Goal: Find contact information: Find contact information

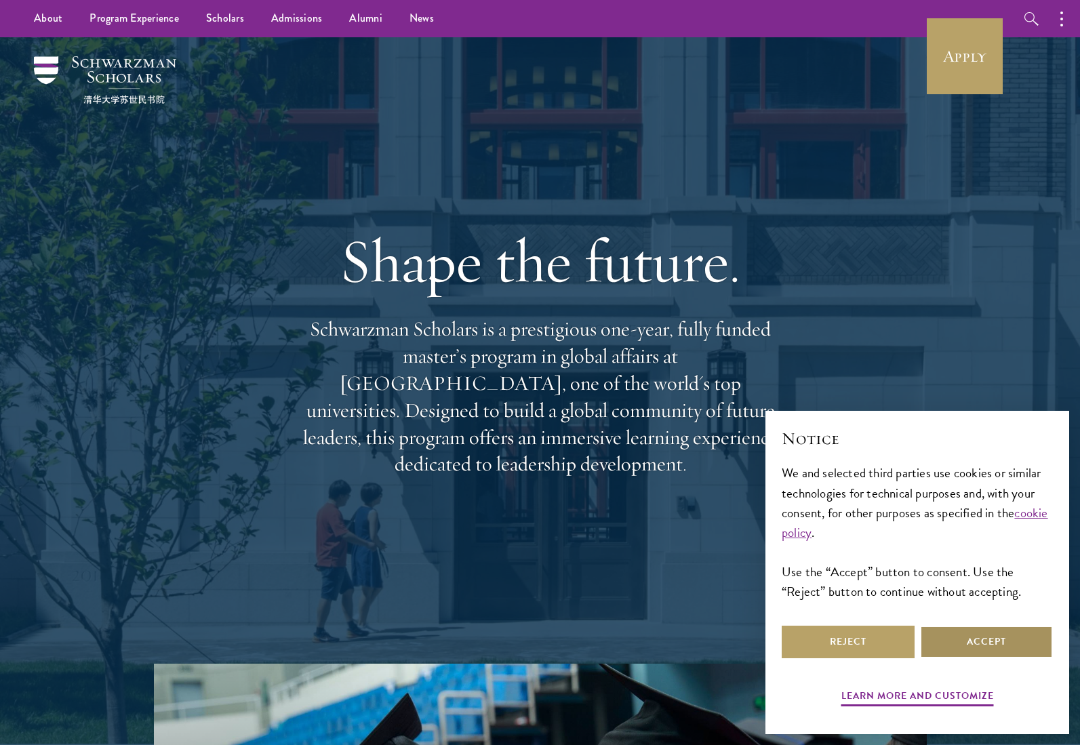
drag, startPoint x: 991, startPoint y: 640, endPoint x: 931, endPoint y: 601, distance: 71.5
click at [989, 640] on button "Accept" at bounding box center [986, 642] width 133 height 33
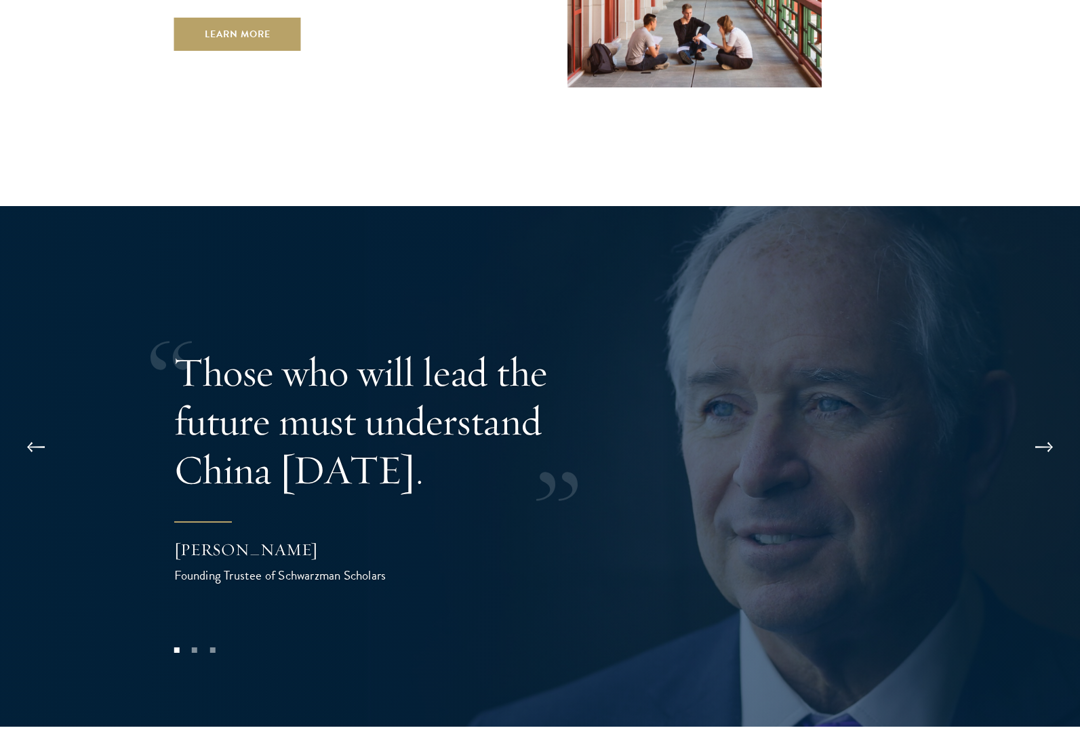
scroll to position [2676, 0]
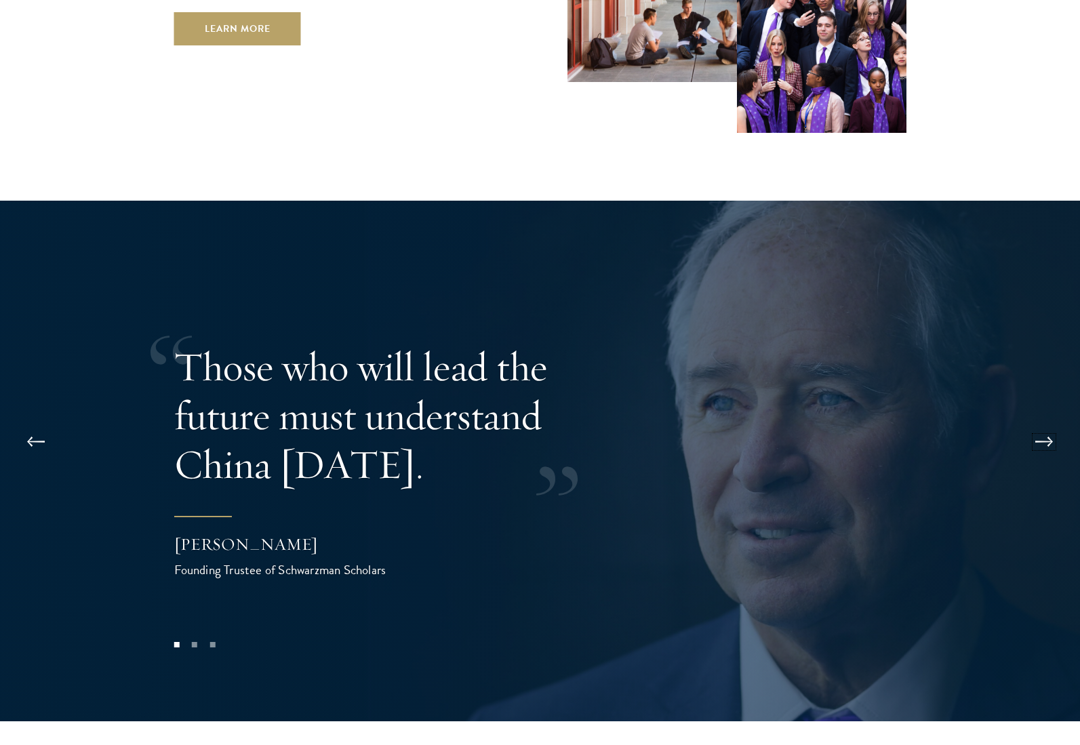
click at [1043, 423] on button at bounding box center [1044, 442] width 45 height 38
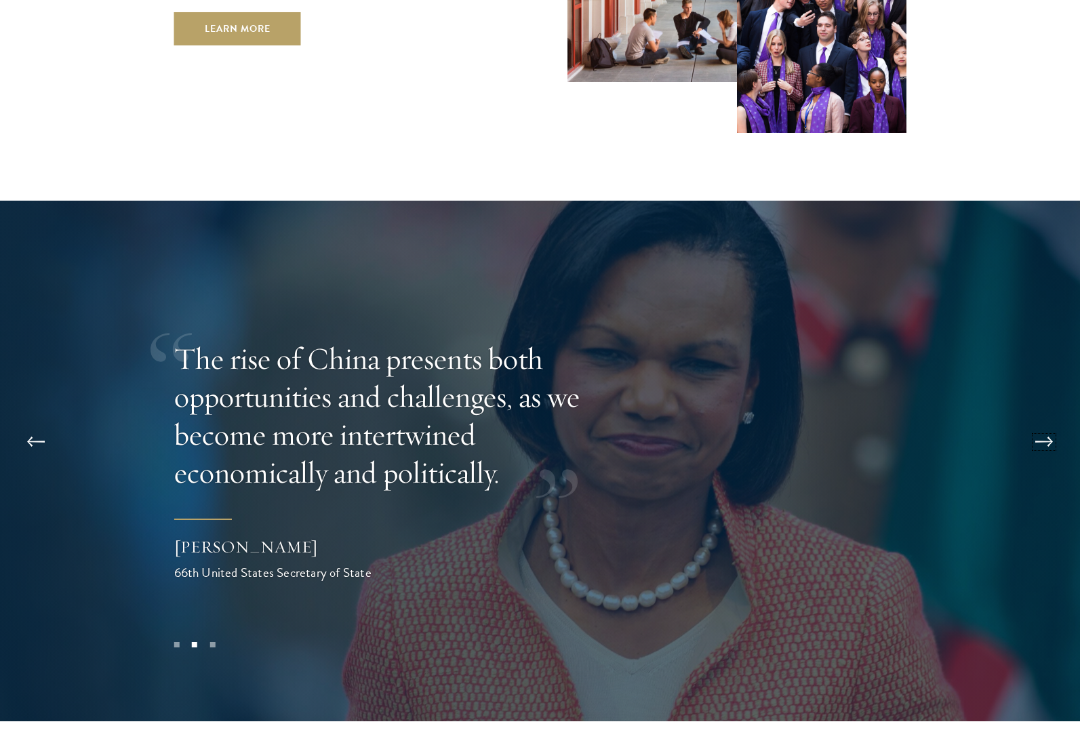
click at [1053, 423] on button at bounding box center [1044, 442] width 45 height 38
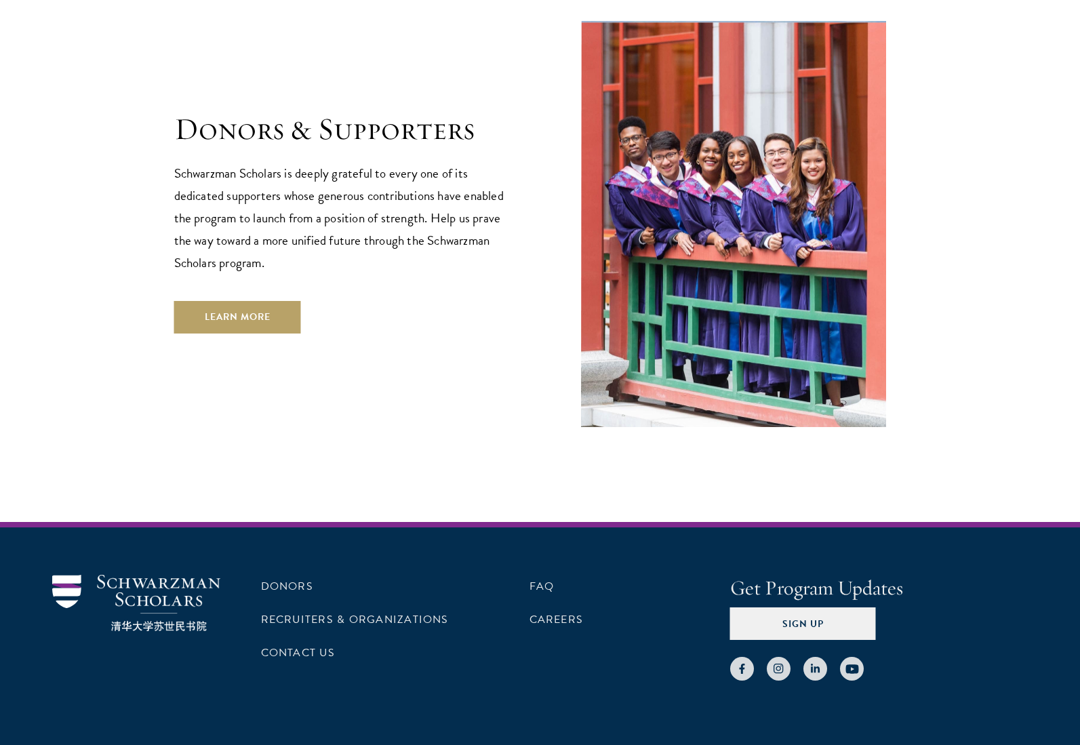
scroll to position [3897, 0]
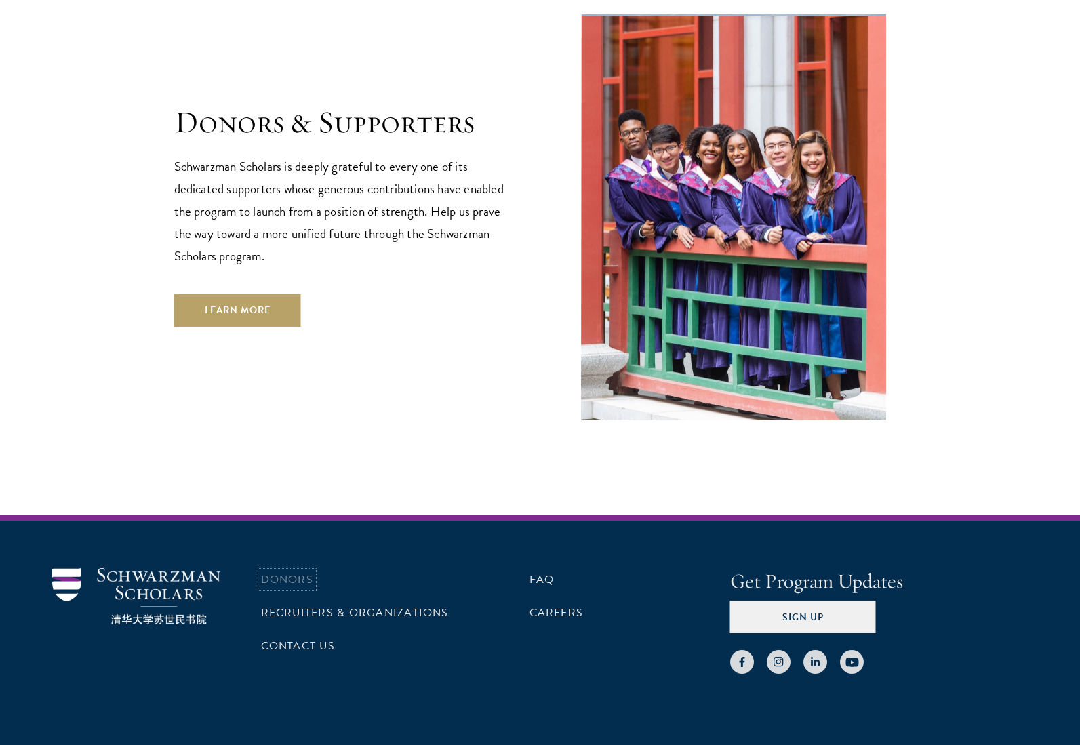
click at [277, 572] on link "Donors" at bounding box center [287, 580] width 52 height 16
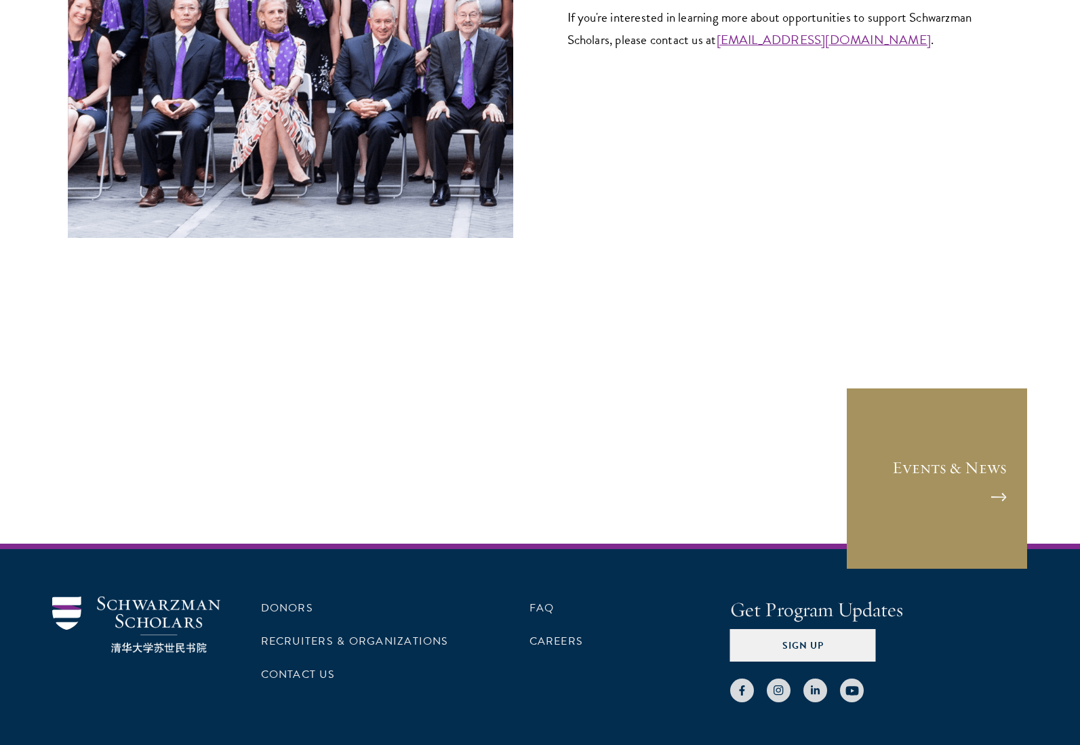
scroll to position [5490, 0]
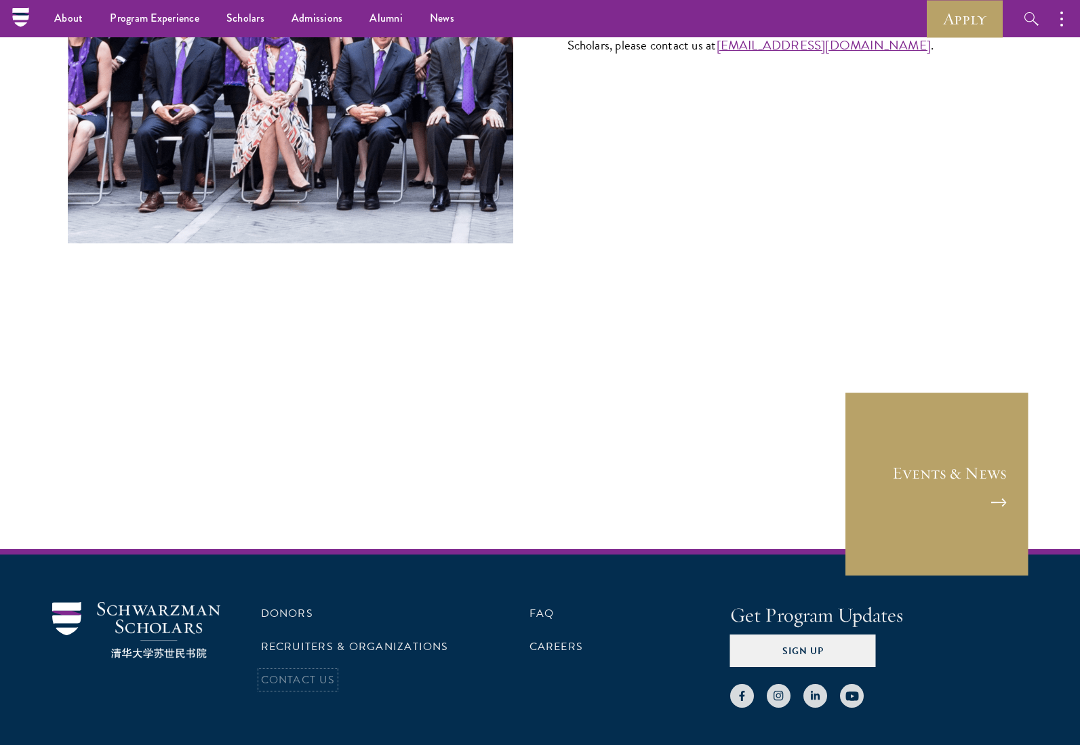
click at [310, 672] on link "Contact Us" at bounding box center [298, 680] width 74 height 16
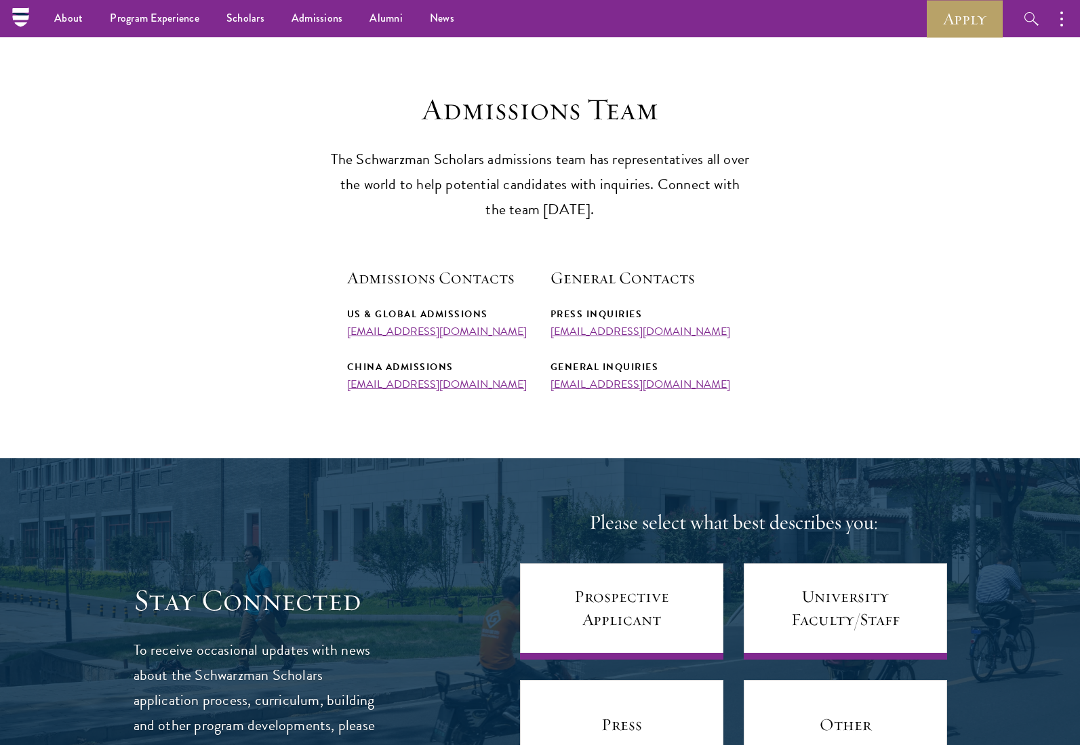
scroll to position [290, 0]
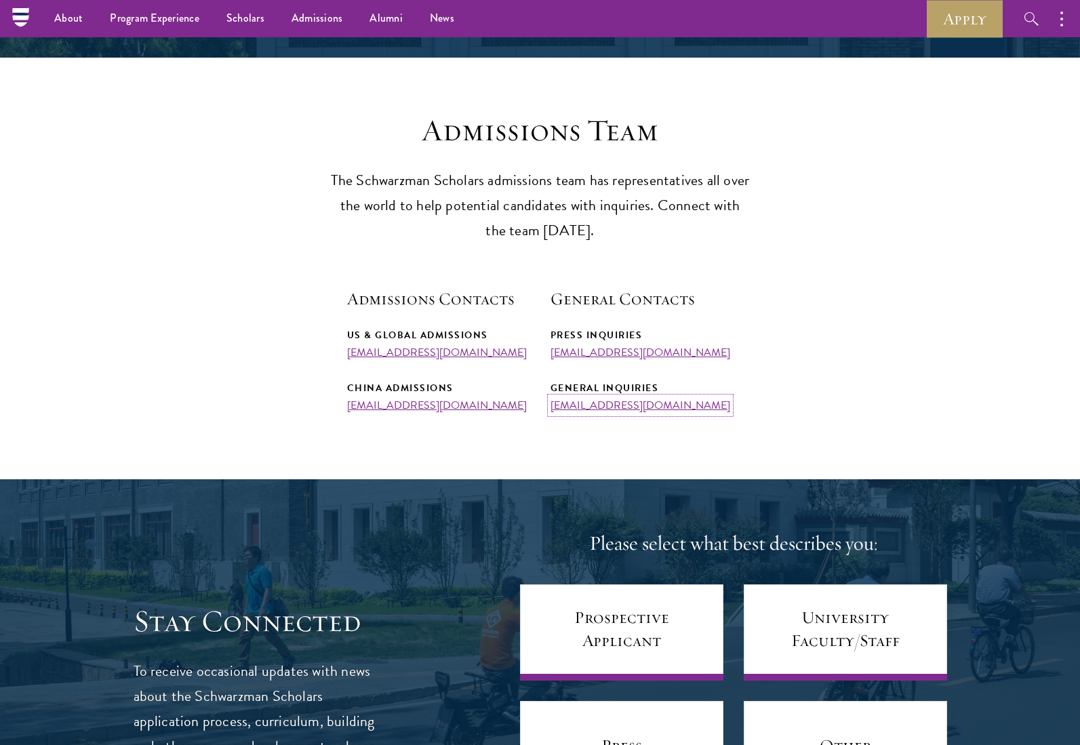
click at [633, 408] on link "[EMAIL_ADDRESS][DOMAIN_NAME]" at bounding box center [641, 405] width 180 height 16
